Goal: Transaction & Acquisition: Purchase product/service

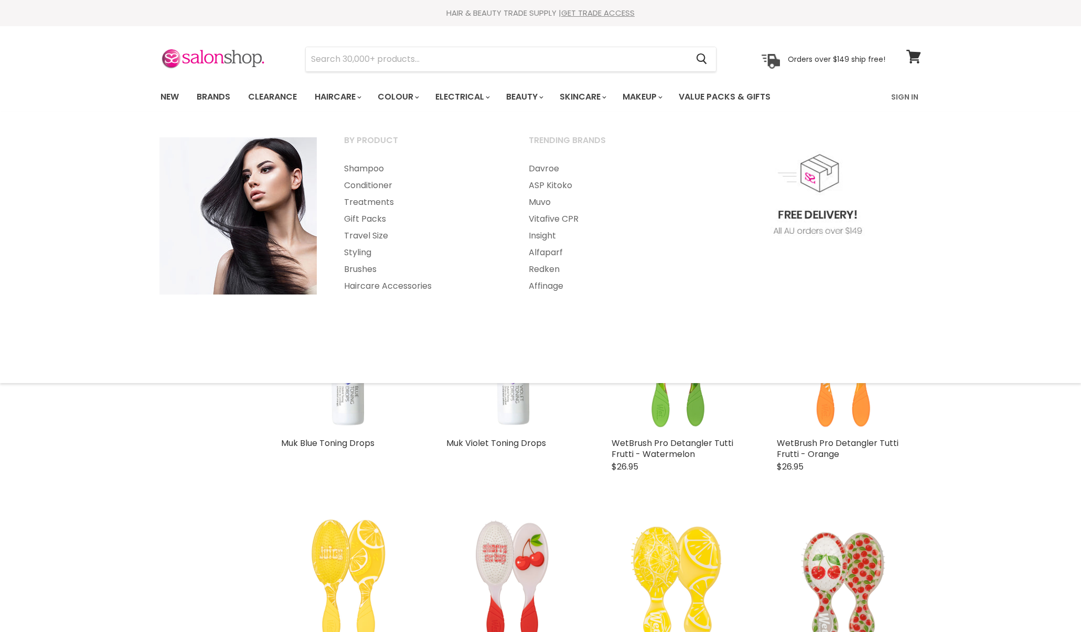
select select "created-descending"
click at [330, 58] on input "Search" at bounding box center [497, 59] width 382 height 24
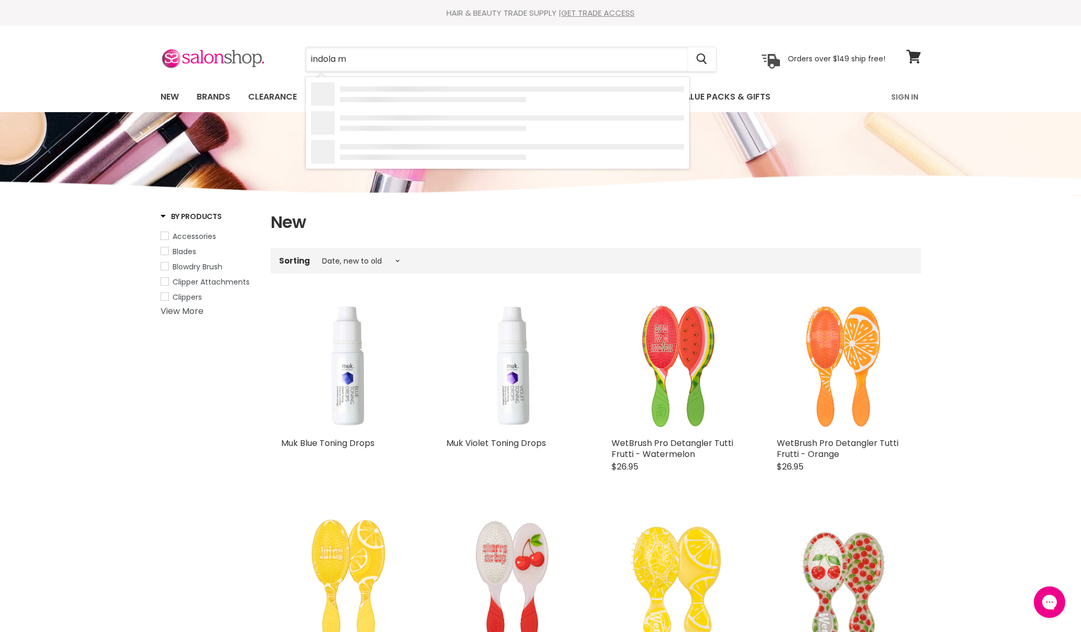
type input "indola mo"
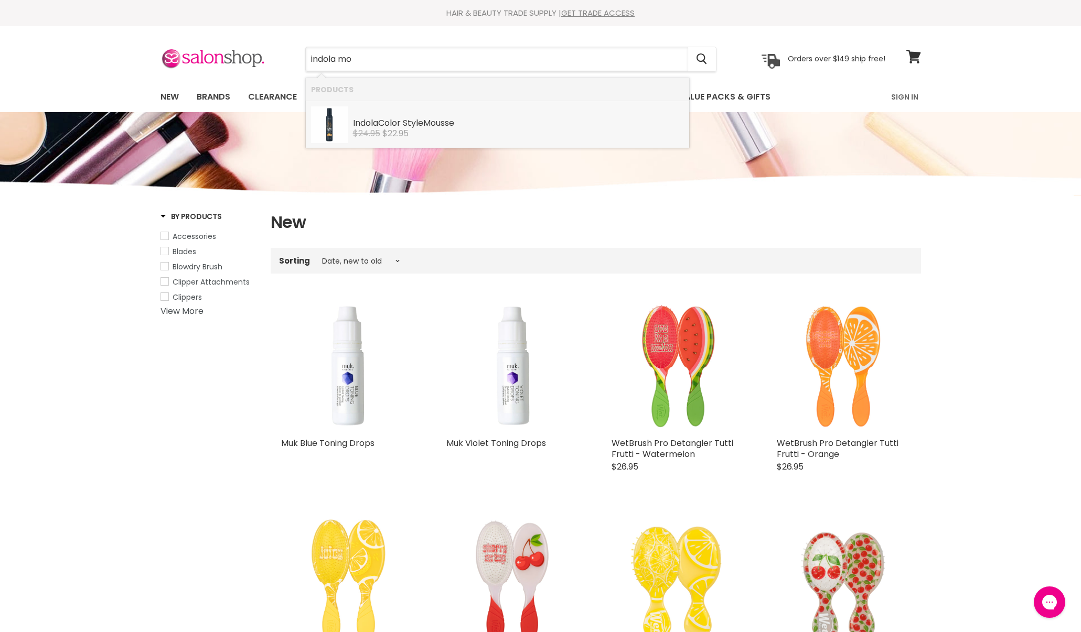
click at [396, 131] on span "$22.95" at bounding box center [395, 133] width 26 height 12
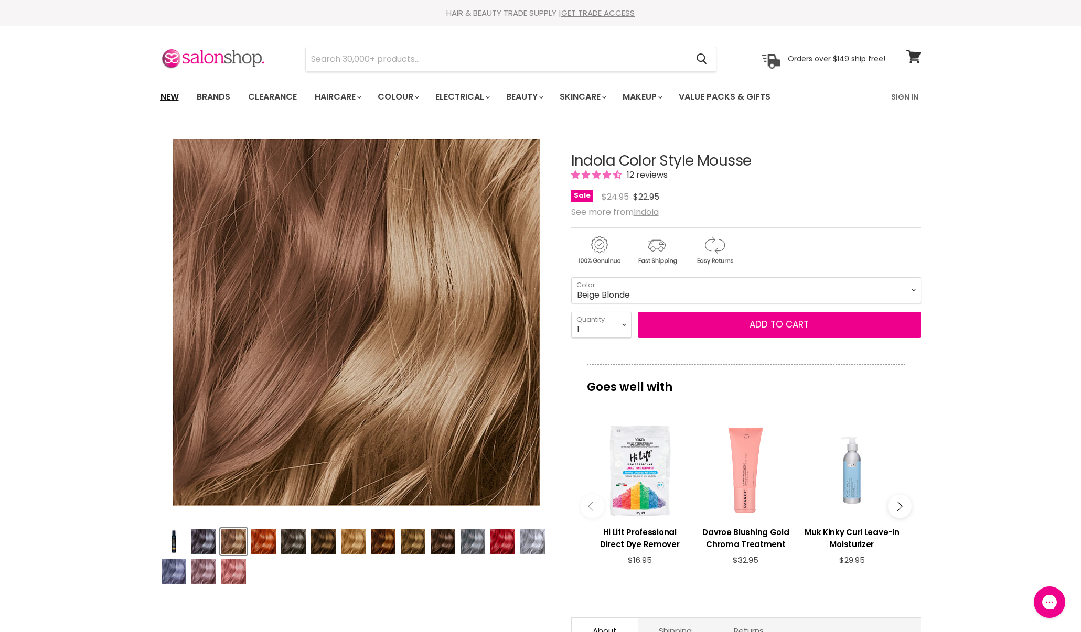
click at [172, 95] on link "New" at bounding box center [170, 97] width 34 height 22
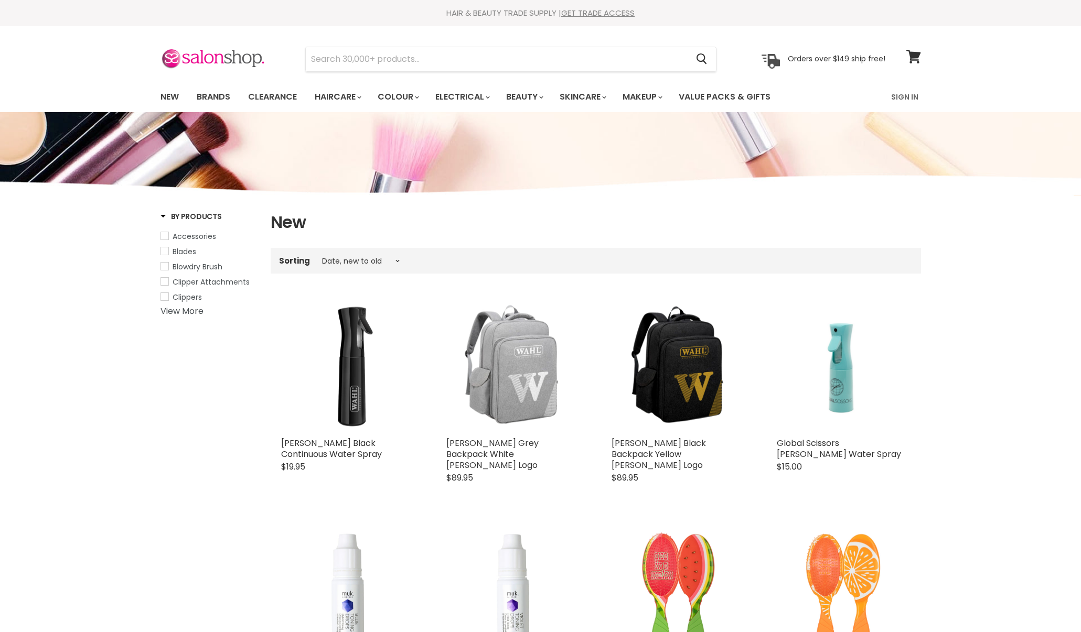
select select "created-descending"
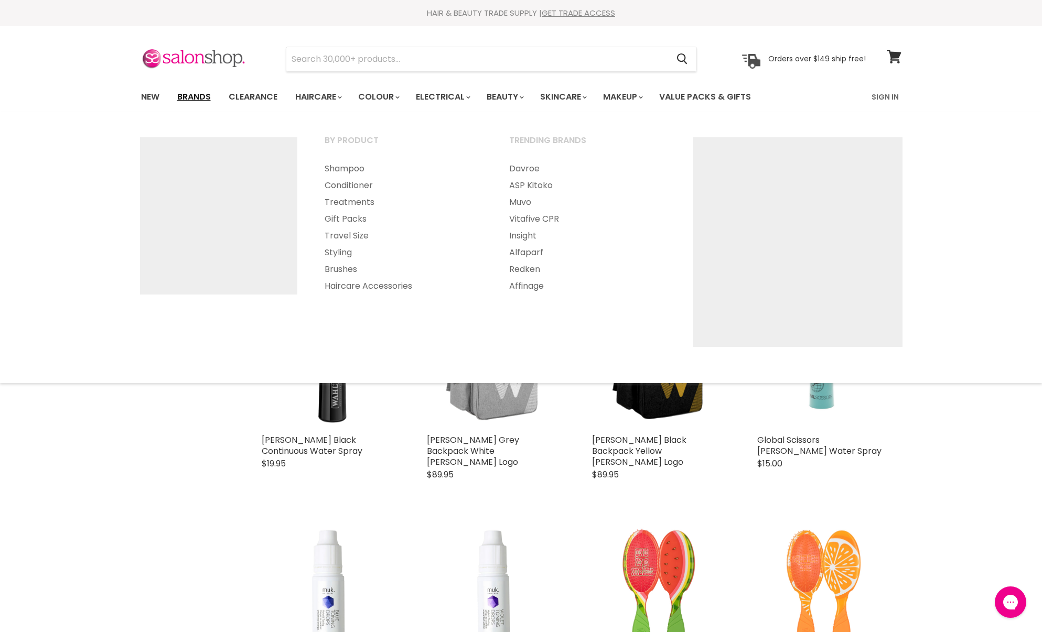
click at [203, 91] on link "Brands" at bounding box center [193, 97] width 49 height 22
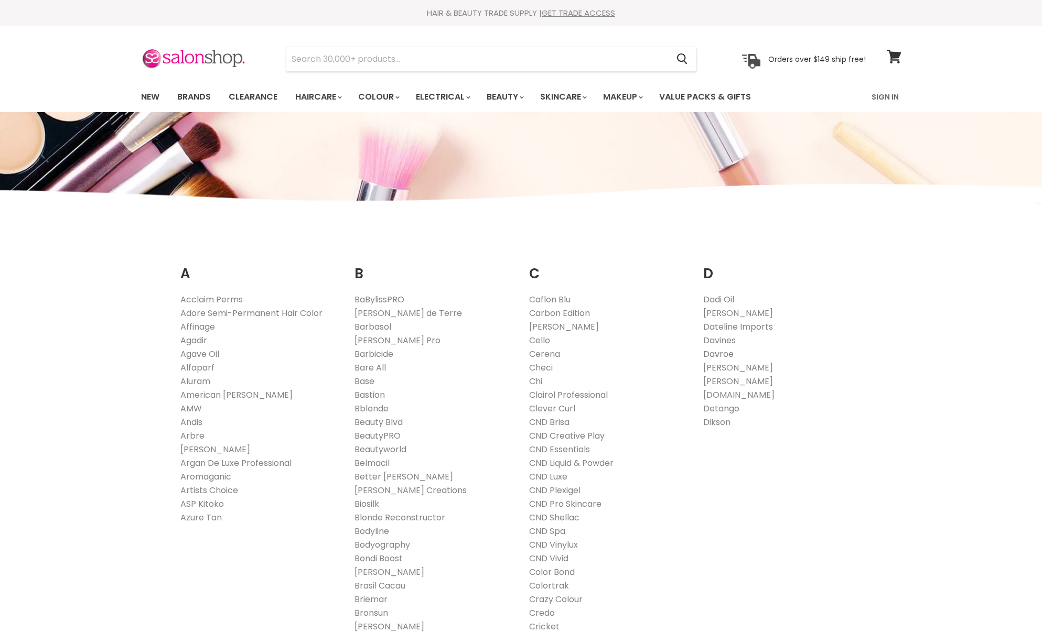
click at [716, 355] on link "Davroe" at bounding box center [718, 354] width 30 height 12
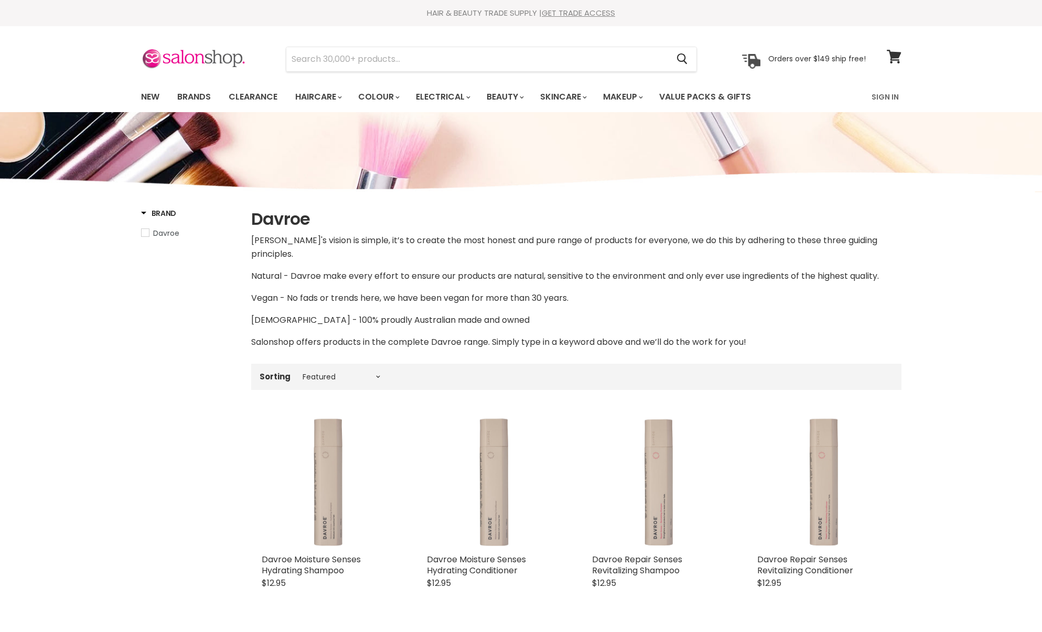
select select "manual"
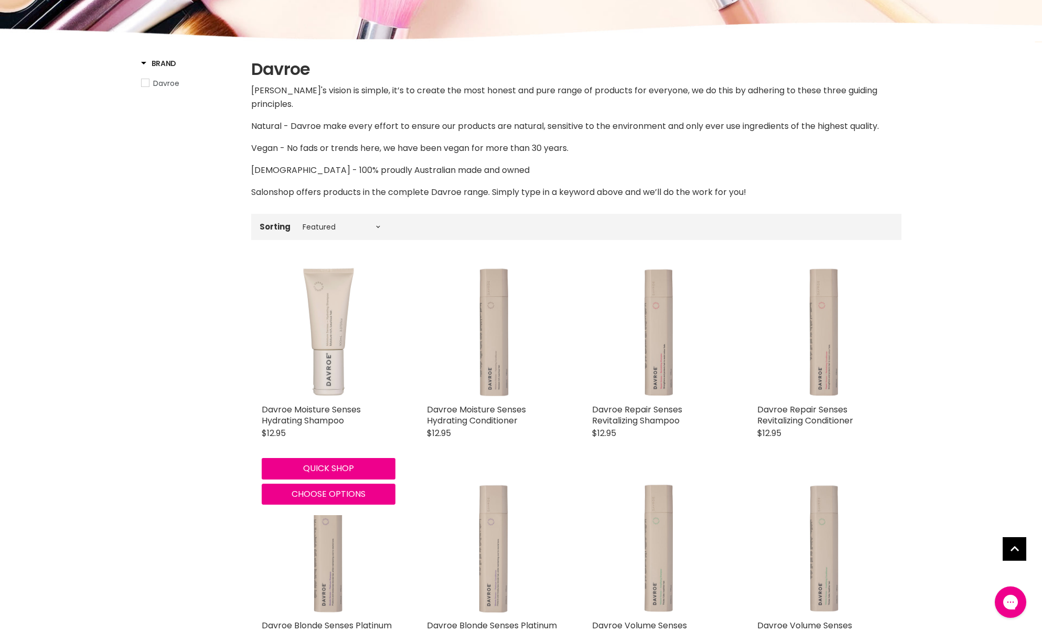
click at [303, 338] on img "Main content" at bounding box center [329, 332] width 134 height 134
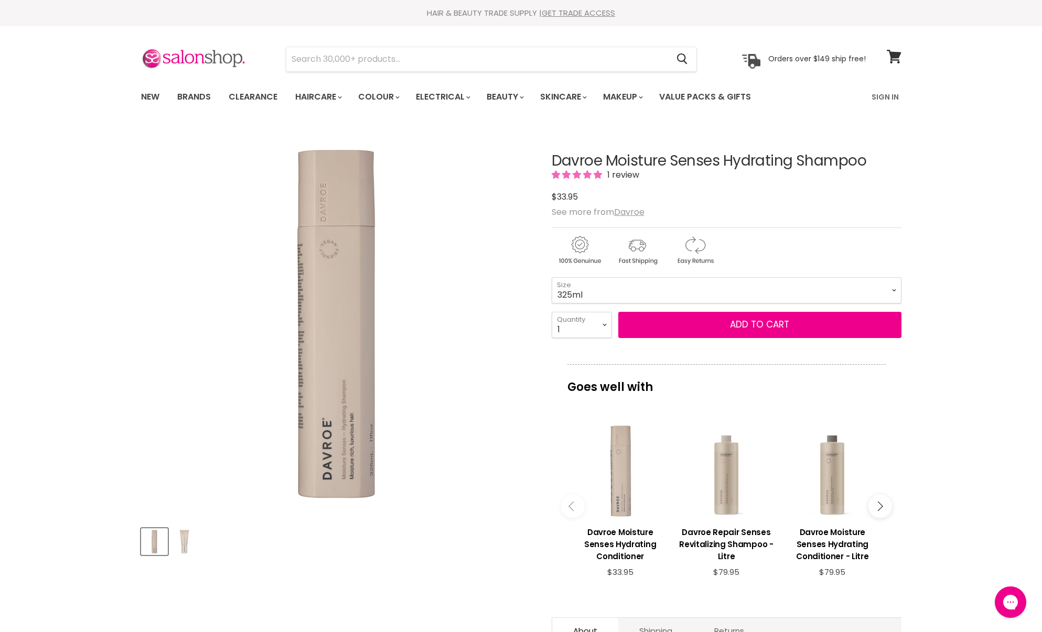
scroll to position [1, 0]
drag, startPoint x: 562, startPoint y: 198, endPoint x: 577, endPoint y: 195, distance: 15.0
click at [577, 195] on span "$33.95" at bounding box center [565, 196] width 26 height 12
click at [559, 196] on span "$33.95" at bounding box center [565, 197] width 26 height 12
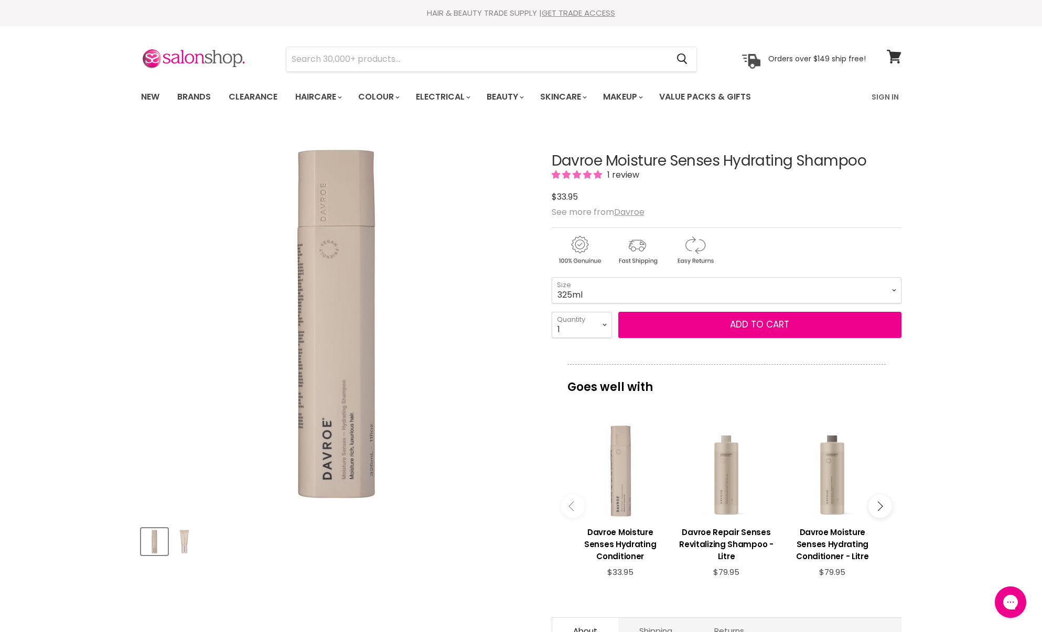
drag, startPoint x: 560, startPoint y: 196, endPoint x: 577, endPoint y: 196, distance: 17.3
click at [577, 196] on span "$33.95" at bounding box center [565, 197] width 26 height 12
click at [564, 195] on span "$33.95" at bounding box center [565, 197] width 26 height 12
drag, startPoint x: 561, startPoint y: 197, endPoint x: 569, endPoint y: 196, distance: 7.9
click at [569, 196] on span "$33.95" at bounding box center [565, 197] width 26 height 12
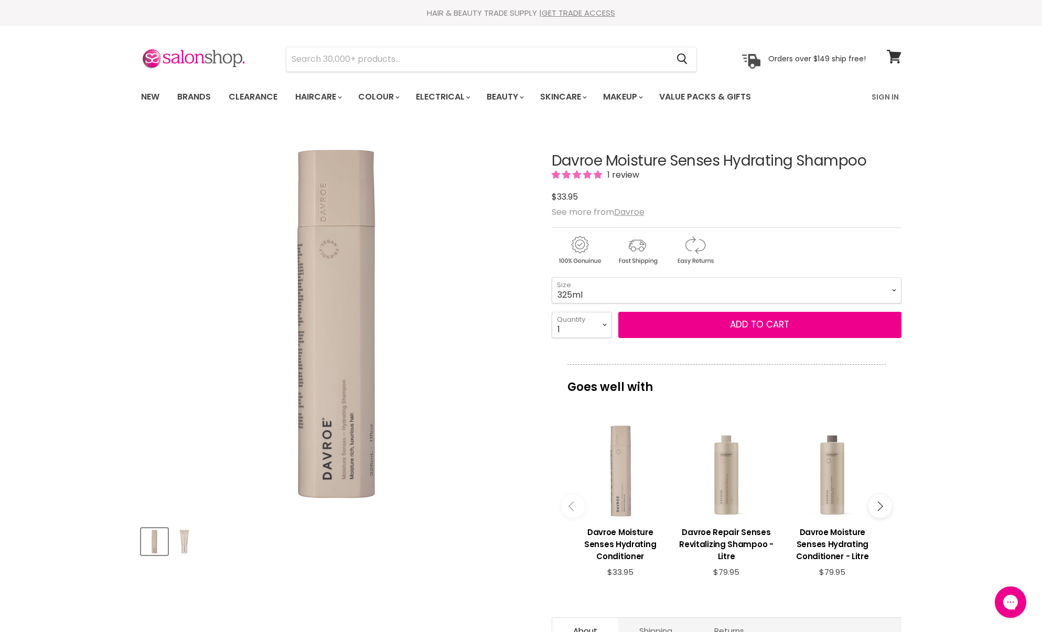
click at [568, 195] on span "$33.95" at bounding box center [565, 197] width 26 height 12
drag, startPoint x: 568, startPoint y: 195, endPoint x: 561, endPoint y: 195, distance: 7.3
click at [567, 195] on span "$33.95" at bounding box center [565, 197] width 26 height 12
drag, startPoint x: 559, startPoint y: 195, endPoint x: 578, endPoint y: 195, distance: 18.9
click at [570, 196] on span "$33.95" at bounding box center [565, 197] width 26 height 12
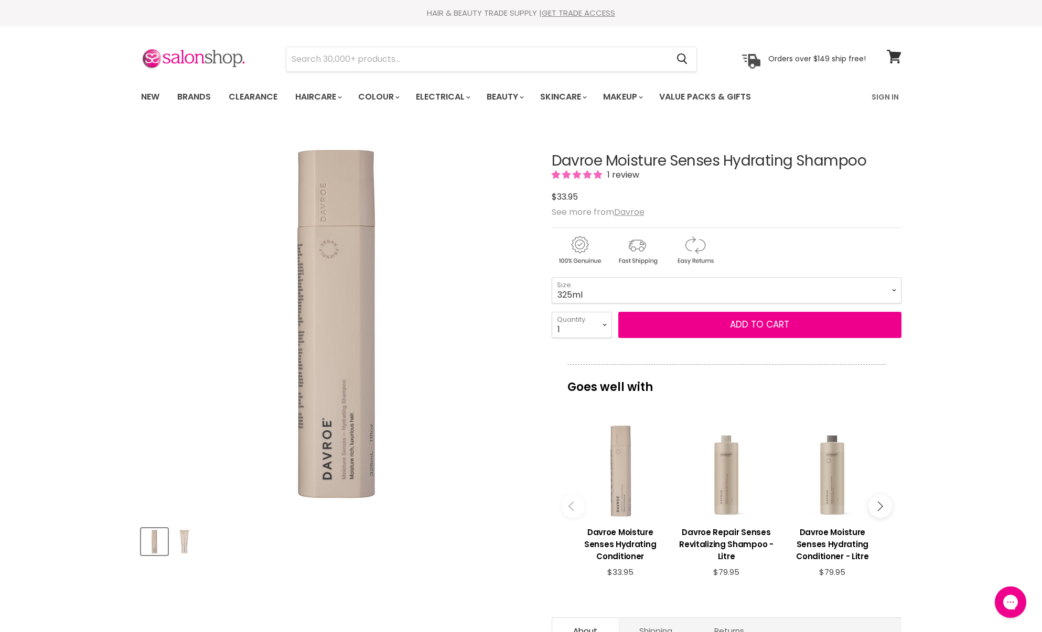
drag, startPoint x: 557, startPoint y: 195, endPoint x: 575, endPoint y: 196, distance: 17.9
click at [563, 195] on span "$33.95" at bounding box center [565, 197] width 26 height 12
click at [346, 68] on input "Search" at bounding box center [477, 59] width 382 height 24
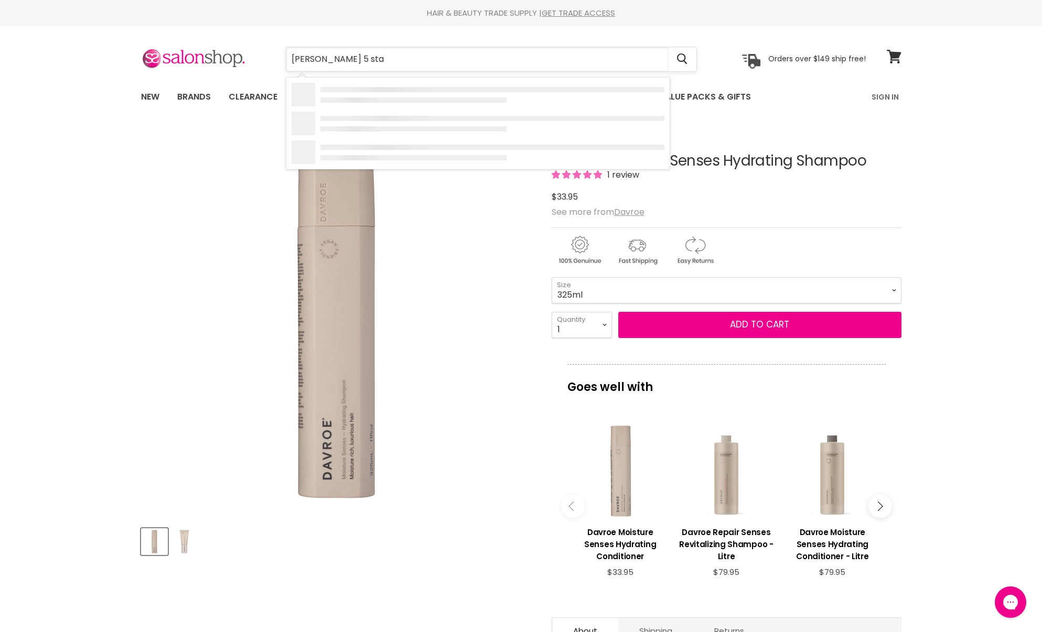
type input "wahl 5 star"
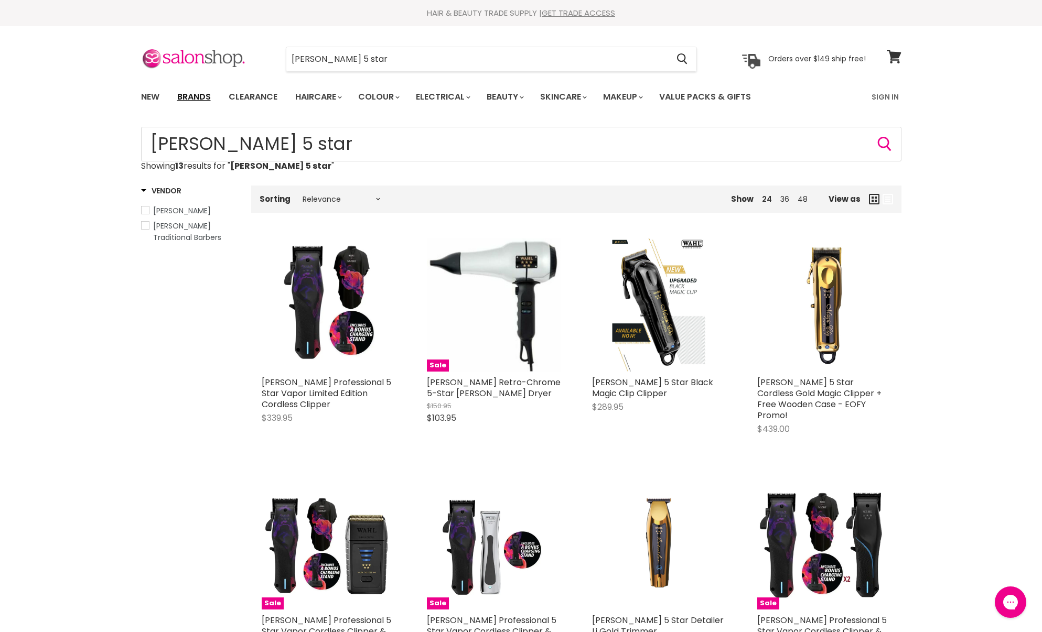
click at [187, 103] on link "Brands" at bounding box center [193, 97] width 49 height 22
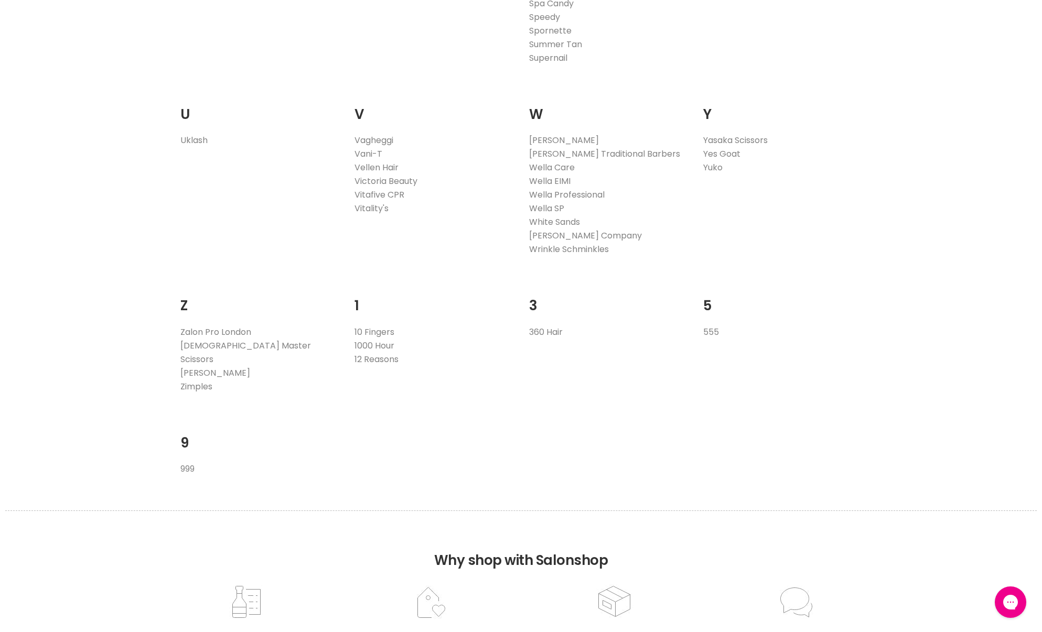
scroll to position [2118, 0]
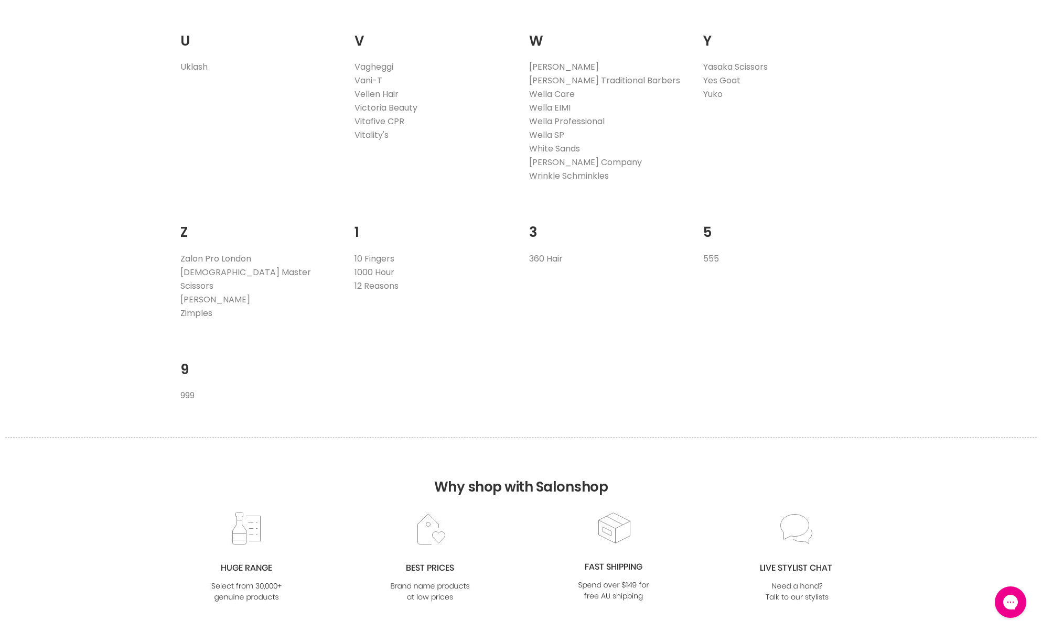
click at [545, 66] on link "[PERSON_NAME]" at bounding box center [564, 67] width 70 height 12
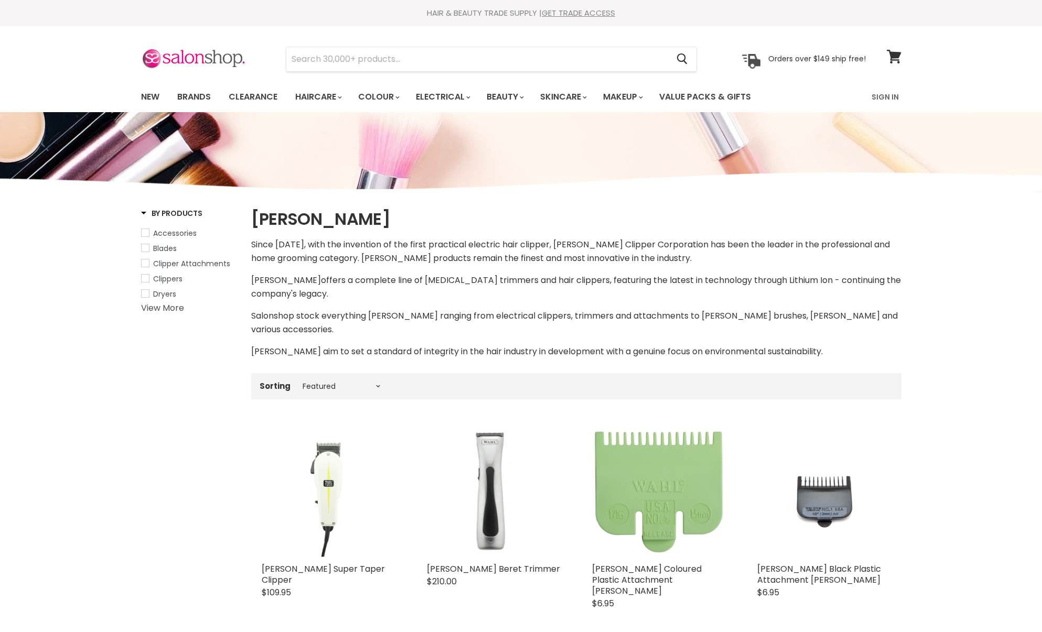
select select "manual"
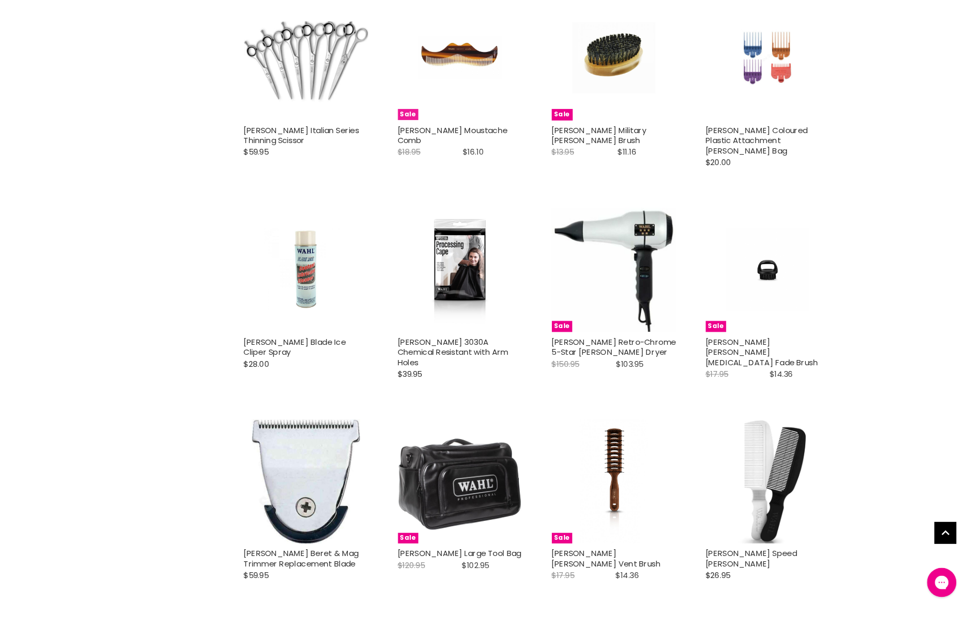
scroll to position [2222, 0]
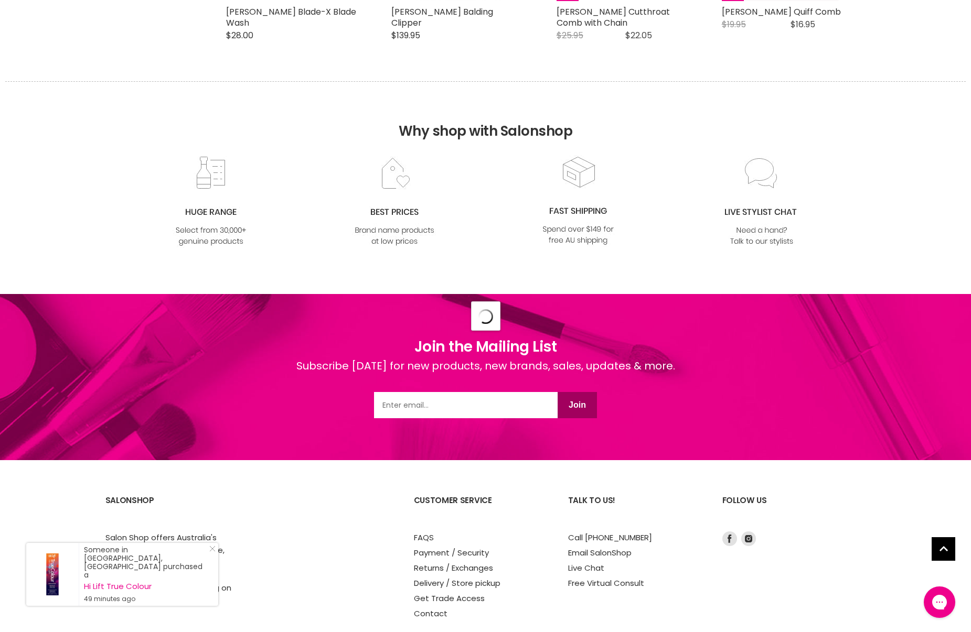
select select "manual"
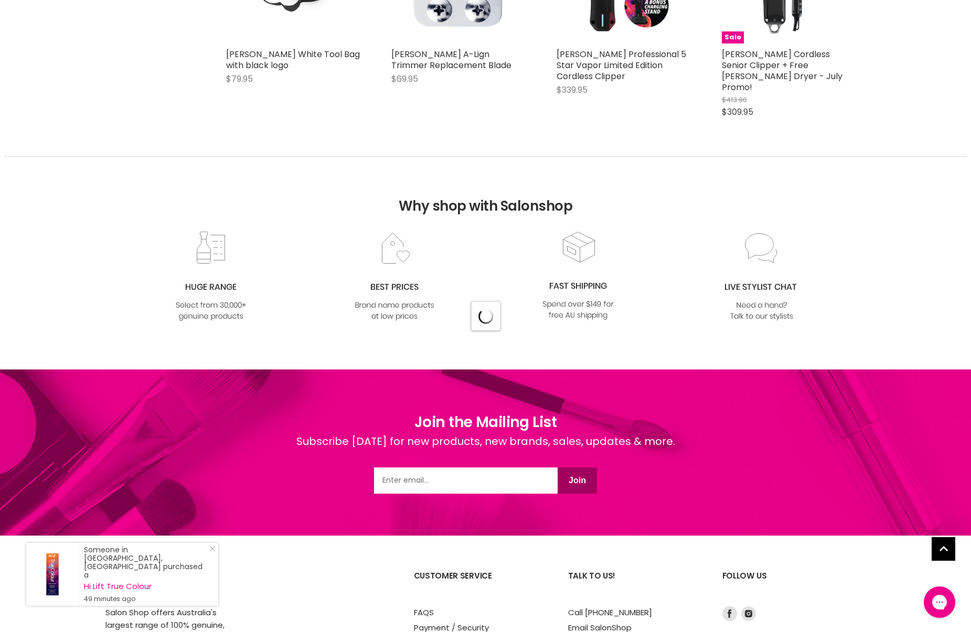
scroll to position [6637, 0]
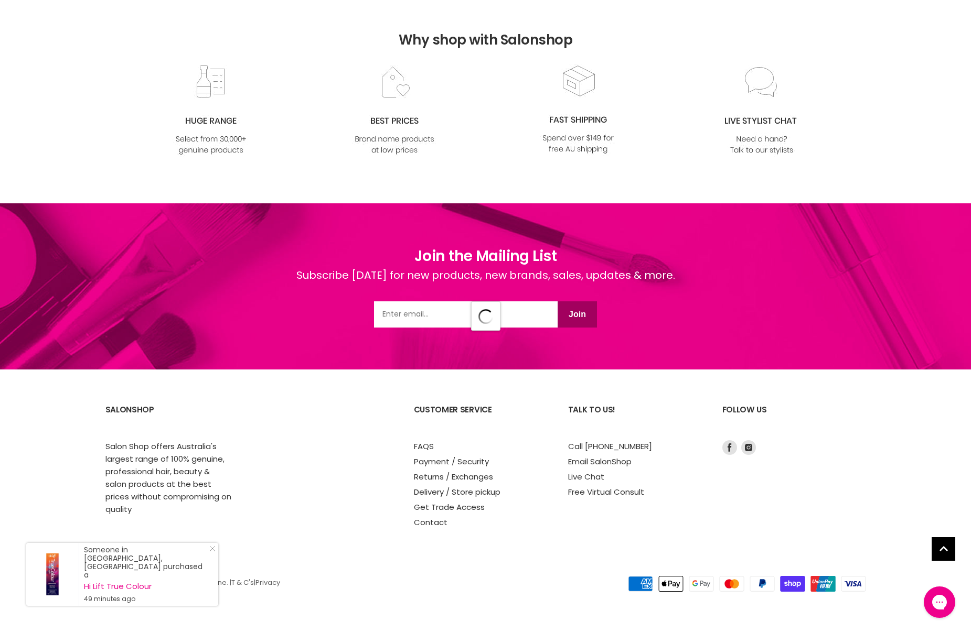
select select "manual"
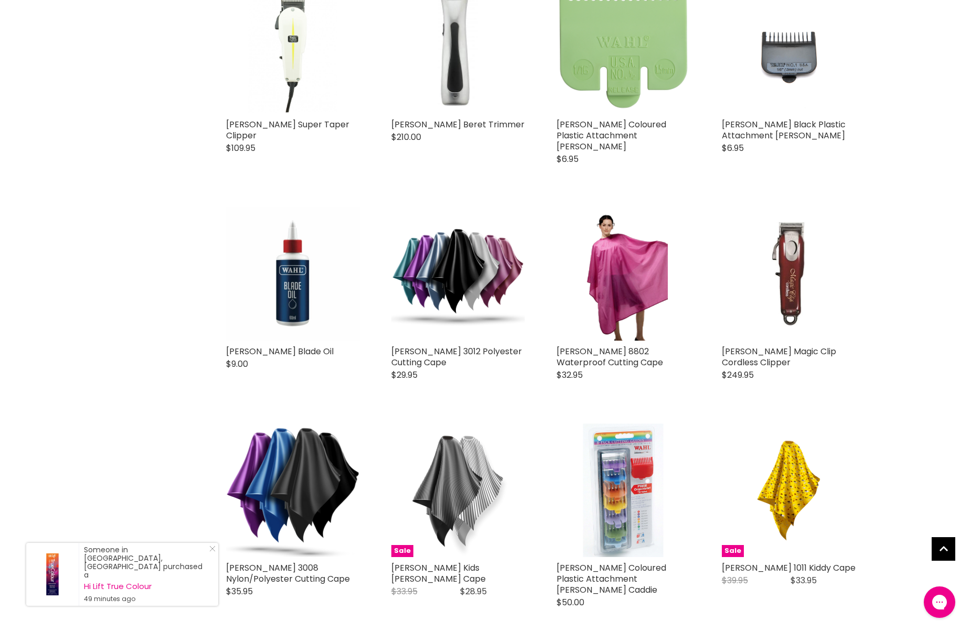
scroll to position [0, 0]
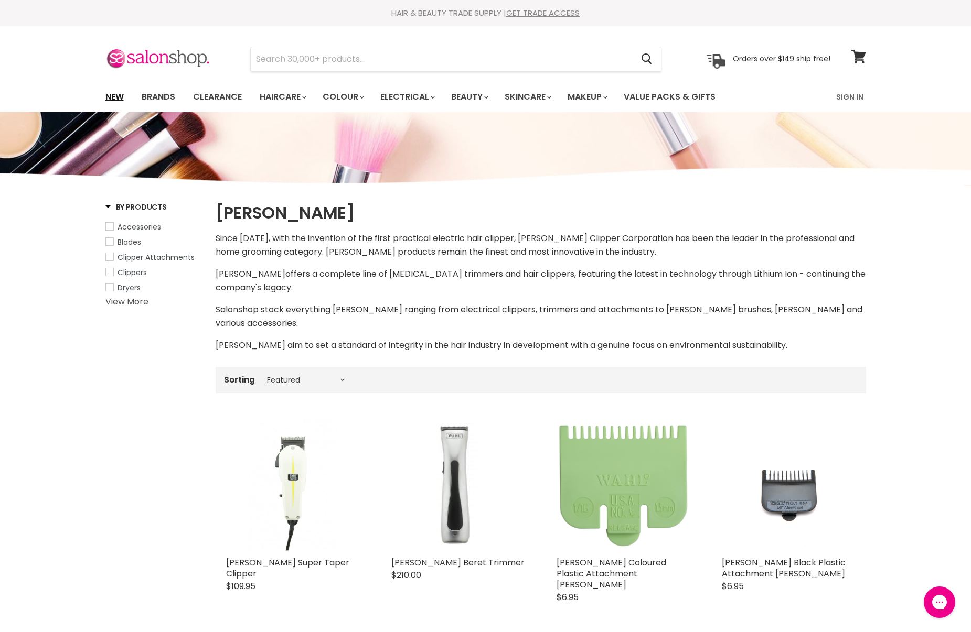
click at [116, 96] on link "New" at bounding box center [115, 97] width 34 height 22
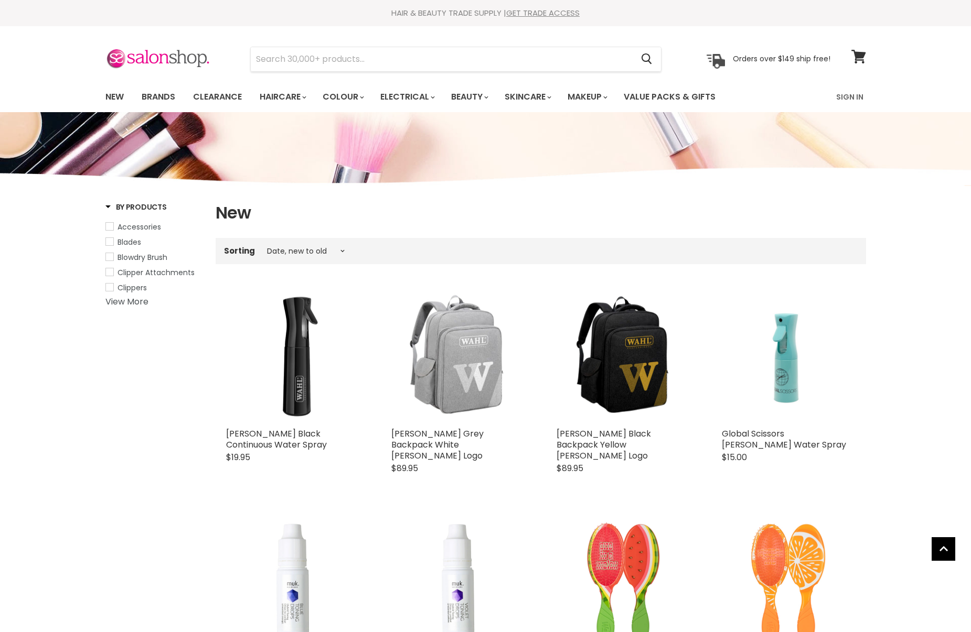
select select "created-descending"
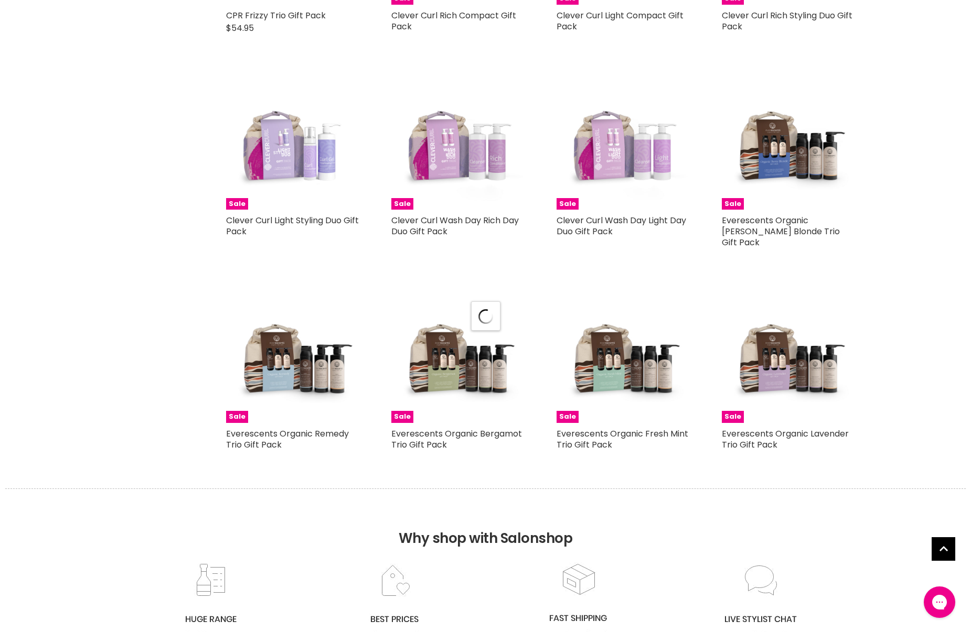
select select "created-descending"
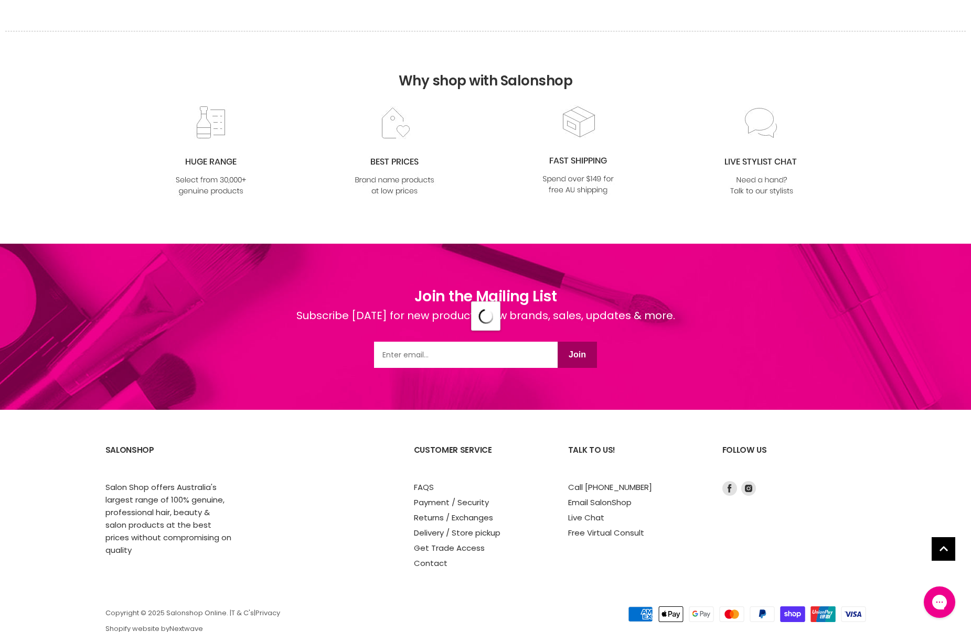
select select "created-descending"
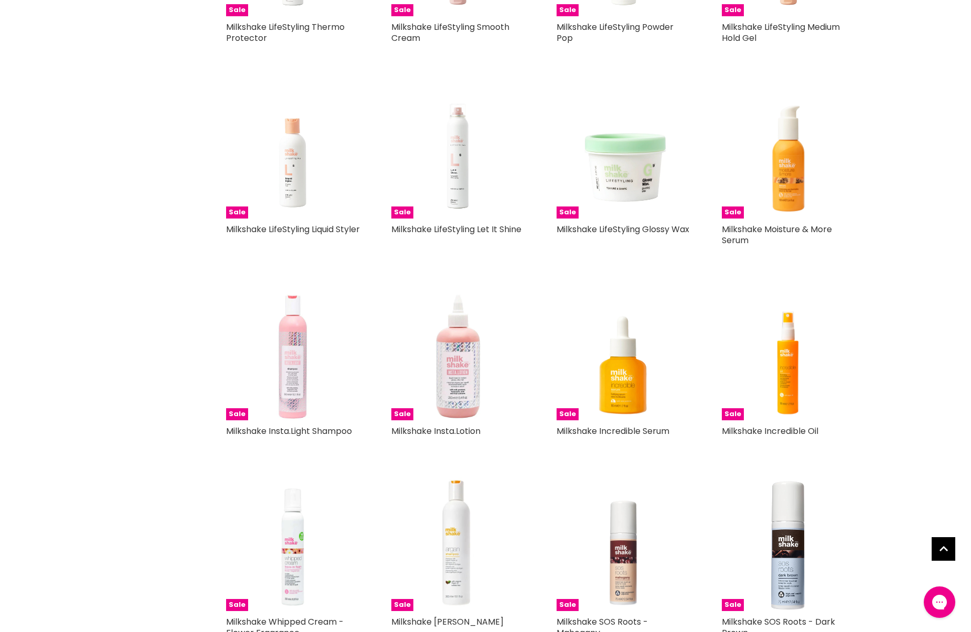
scroll to position [6084, 0]
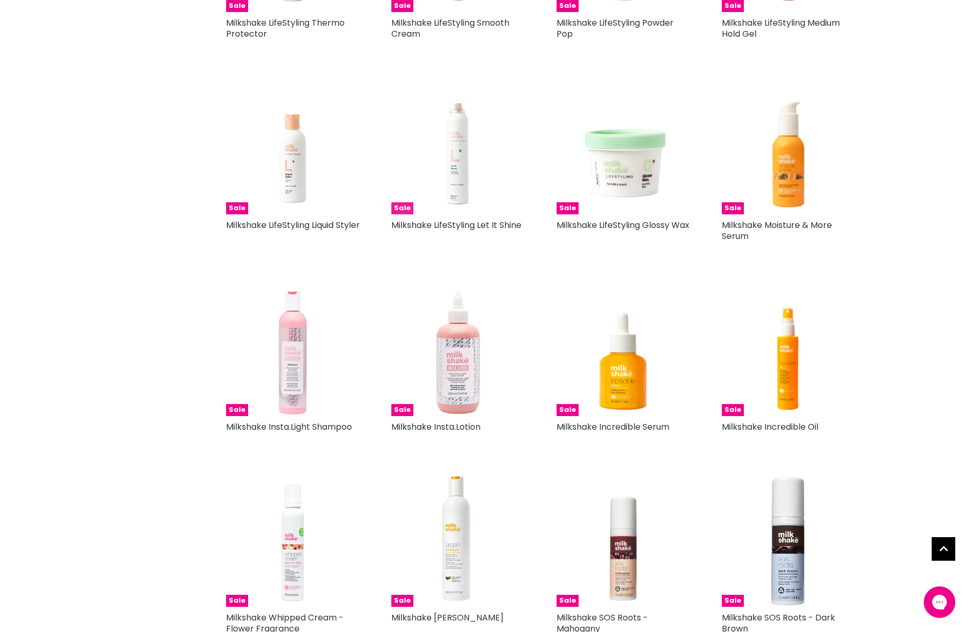
click at [457, 121] on img "Main content" at bounding box center [458, 148] width 134 height 134
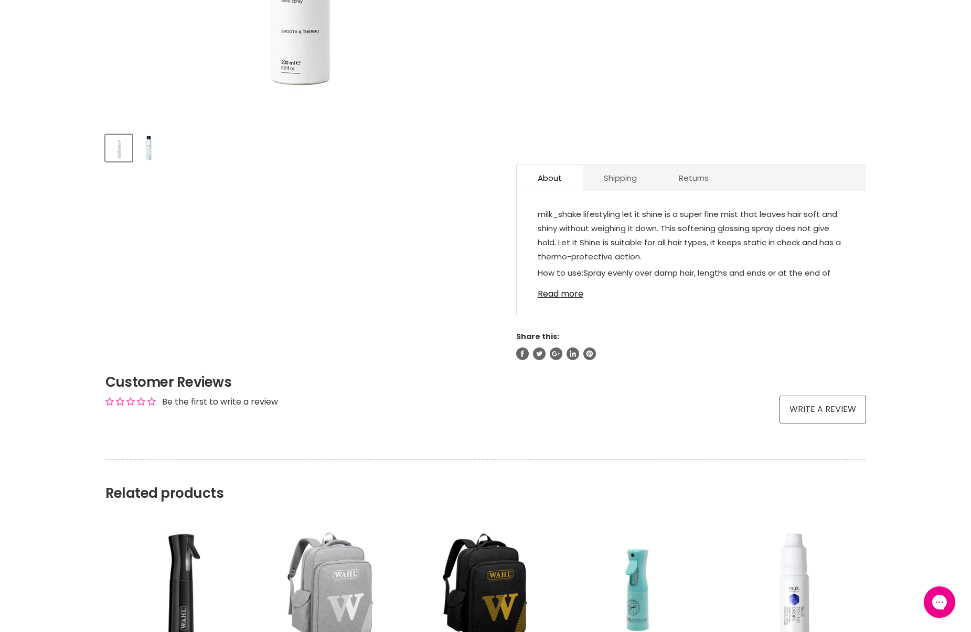
click at [568, 296] on div "Milkshake LifeStyling Let It Shine No reviews See more from Milkshake Goes well…" at bounding box center [691, 46] width 350 height 627
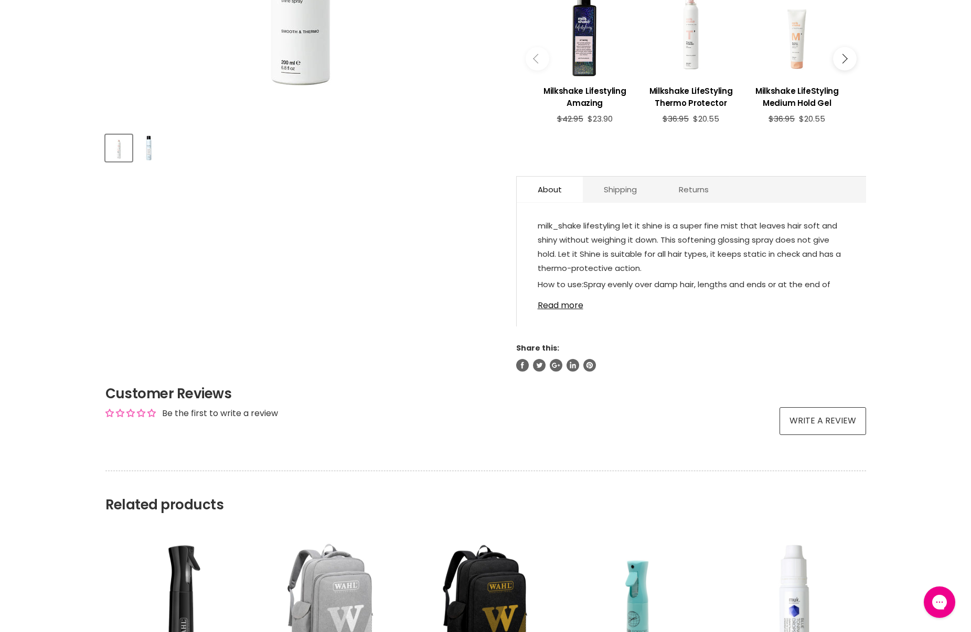
scroll to position [461, 0]
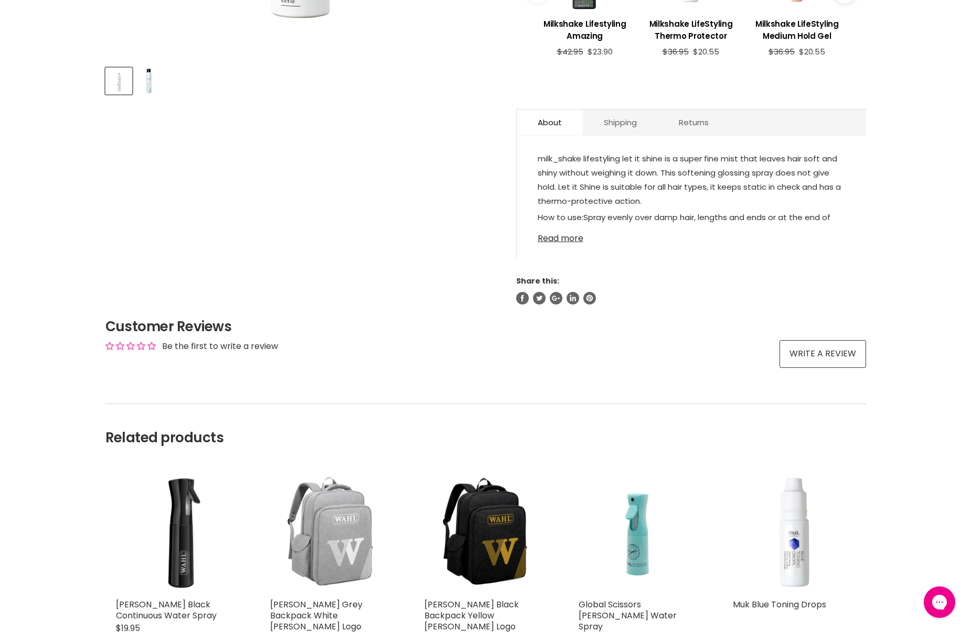
click at [574, 239] on link "Read more" at bounding box center [691, 236] width 307 height 16
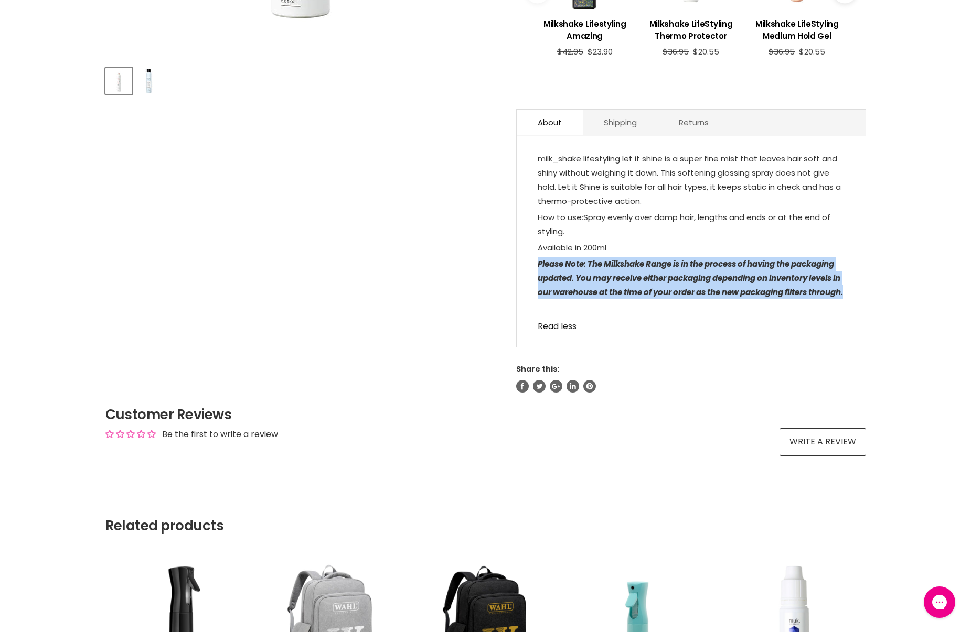
drag, startPoint x: 576, startPoint y: 306, endPoint x: 537, endPoint y: 263, distance: 57.9
click at [536, 262] on div "milk_shake lifestyling let it shine is a super fine mist that leaves hair soft …" at bounding box center [691, 246] width 349 height 201
copy icon "Please Note: The Milkshake Range is in the process of having the packaging upda…"
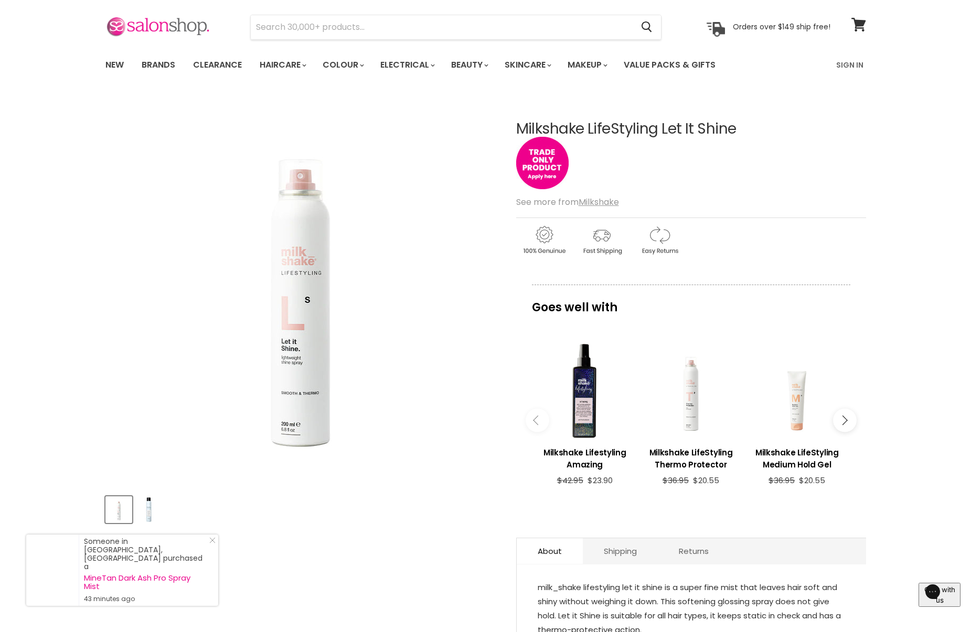
scroll to position [0, 0]
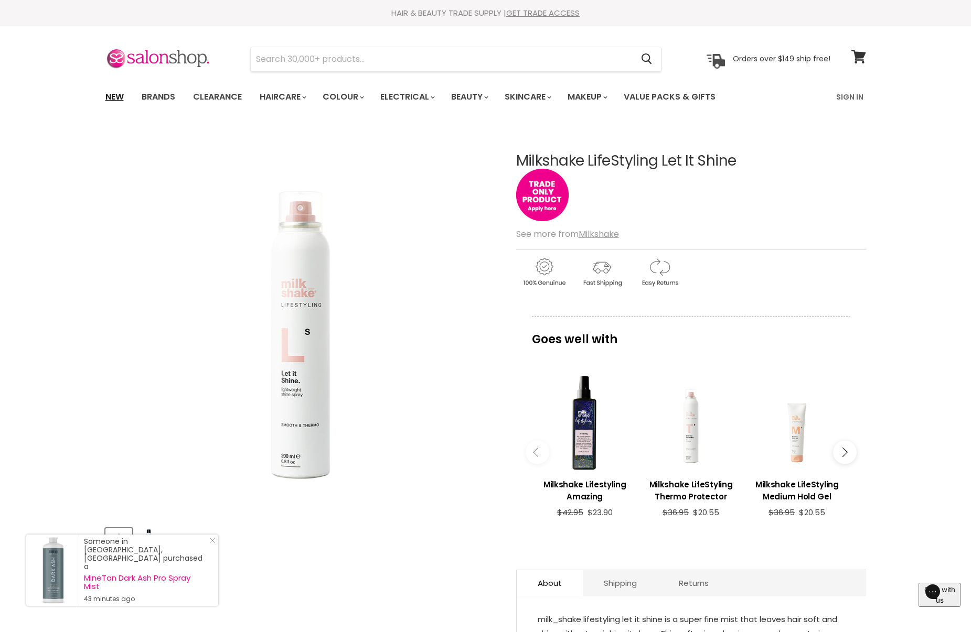
click at [109, 95] on link "New" at bounding box center [115, 97] width 34 height 22
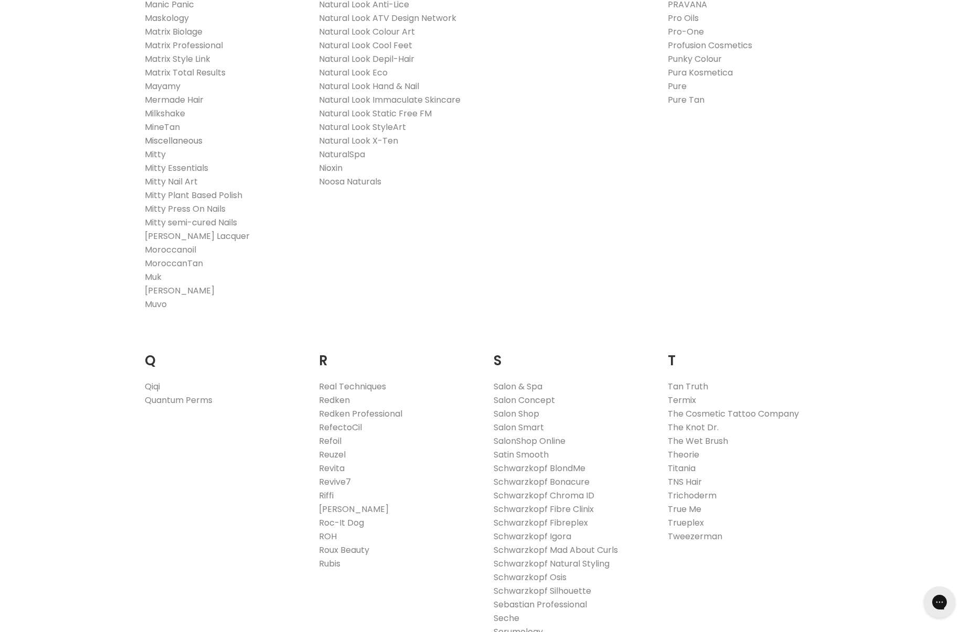
scroll to position [1307, 0]
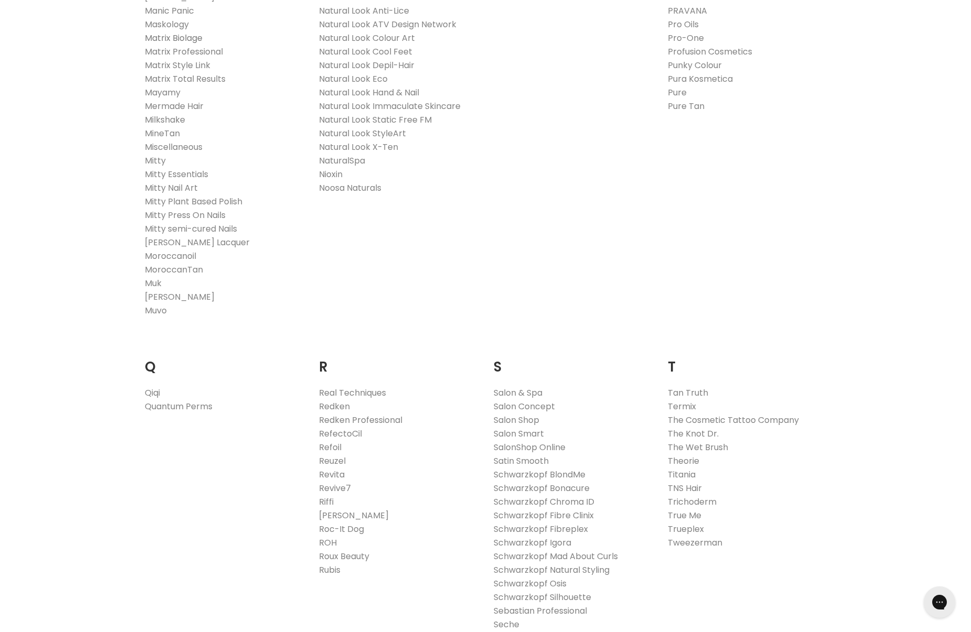
click at [194, 40] on link "Matrix Biolage" at bounding box center [174, 38] width 58 height 12
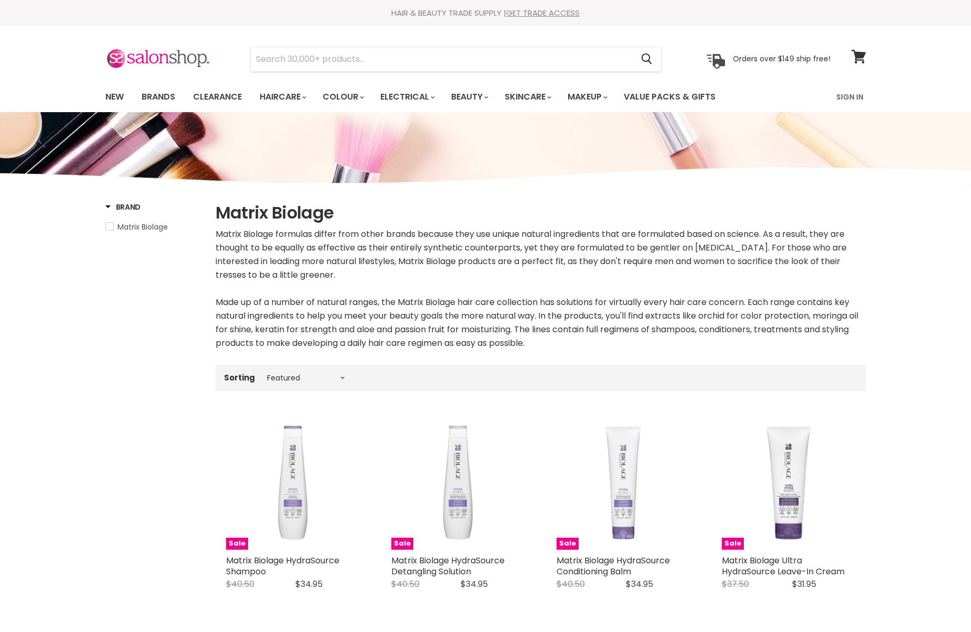
select select "manual"
click at [158, 102] on link "Brands" at bounding box center [158, 97] width 49 height 22
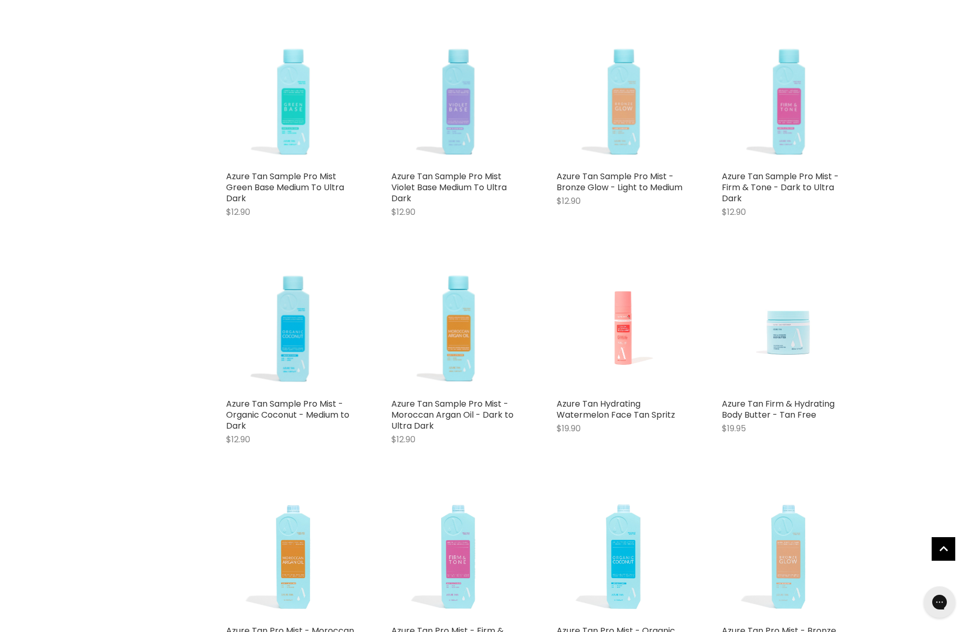
scroll to position [498, 0]
